Goal: Register for event/course

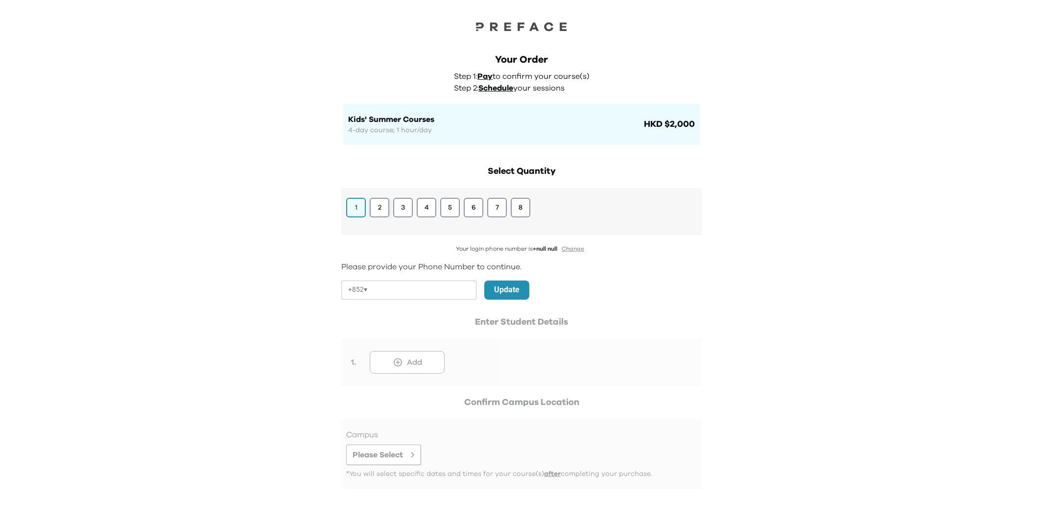
click at [377, 205] on button "2" at bounding box center [380, 208] width 20 height 20
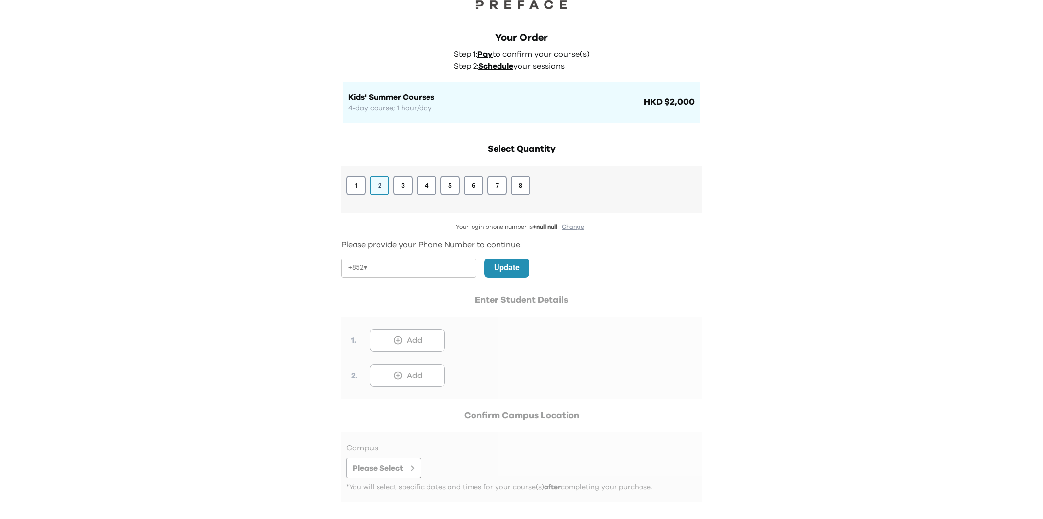
scroll to position [16, 0]
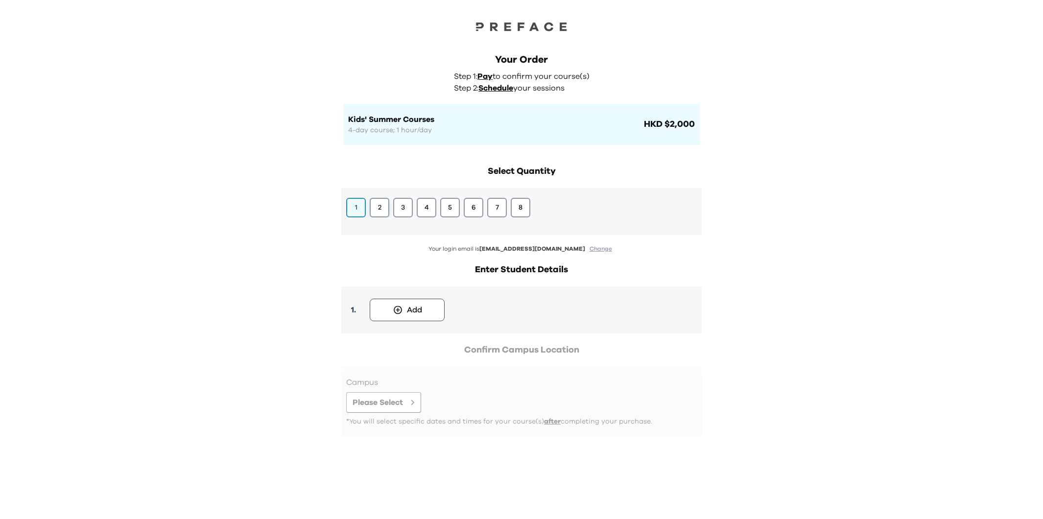
click at [381, 201] on button "2" at bounding box center [380, 208] width 20 height 20
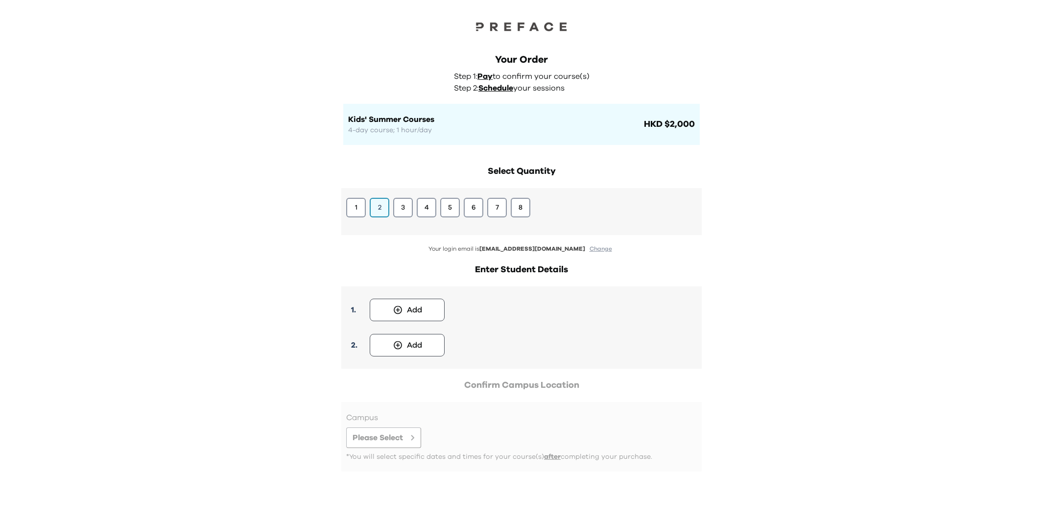
click at [412, 297] on div "1 . Add" at bounding box center [521, 309] width 351 height 27
click at [412, 304] on div "Add" at bounding box center [414, 310] width 15 height 12
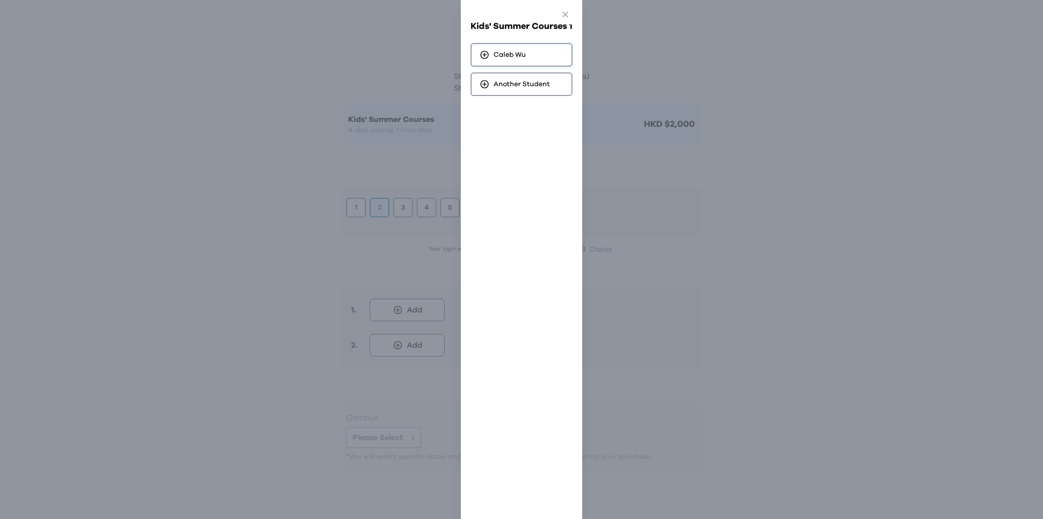
click at [525, 44] on div "Caleb Wu" at bounding box center [522, 55] width 102 height 24
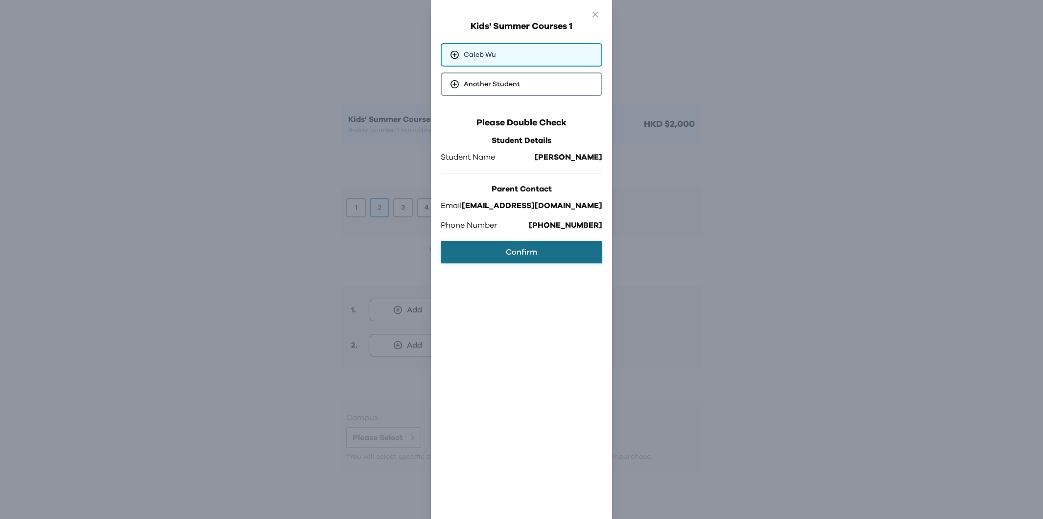
click at [524, 254] on button "Confirm" at bounding box center [522, 252] width 162 height 23
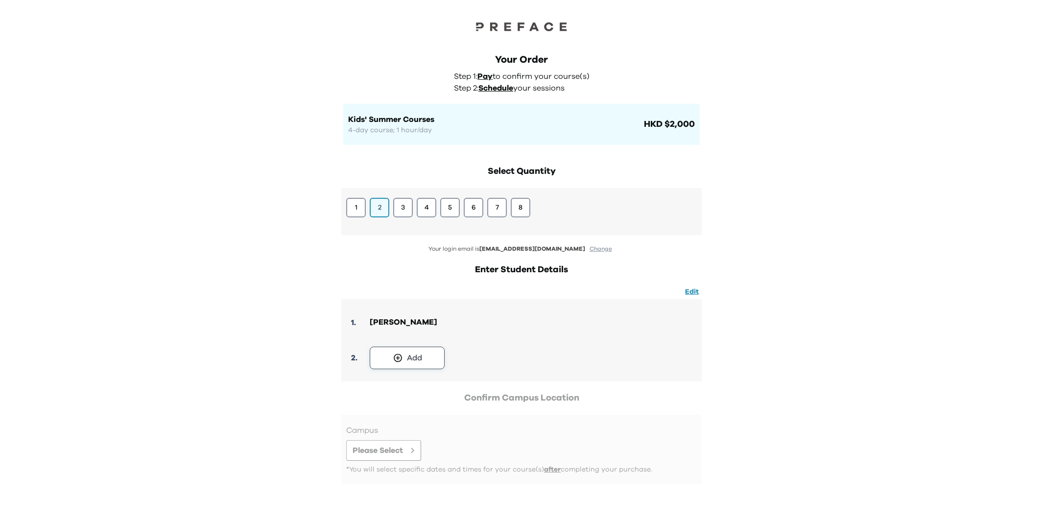
click at [435, 354] on button "Add" at bounding box center [407, 358] width 75 height 23
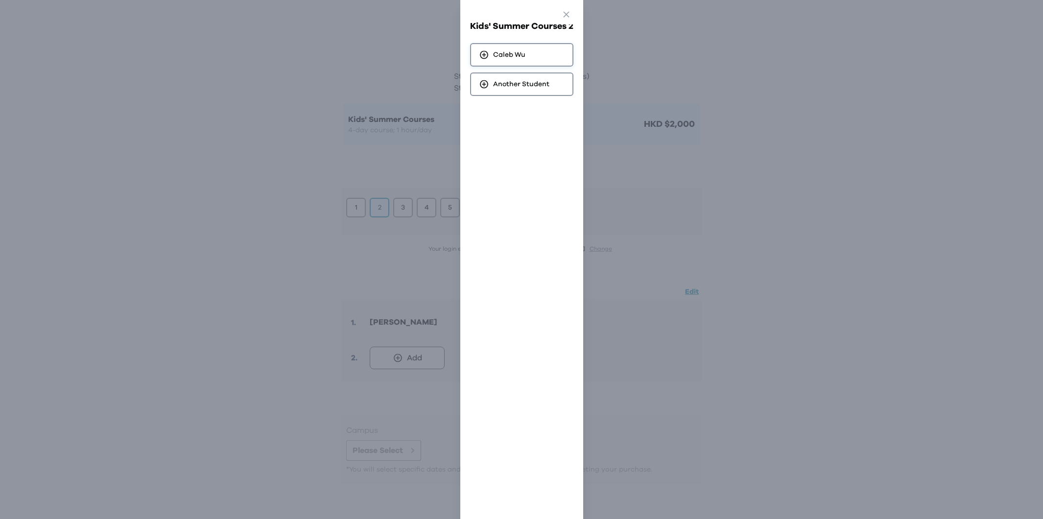
click at [533, 57] on div "Caleb Wu" at bounding box center [521, 55] width 103 height 24
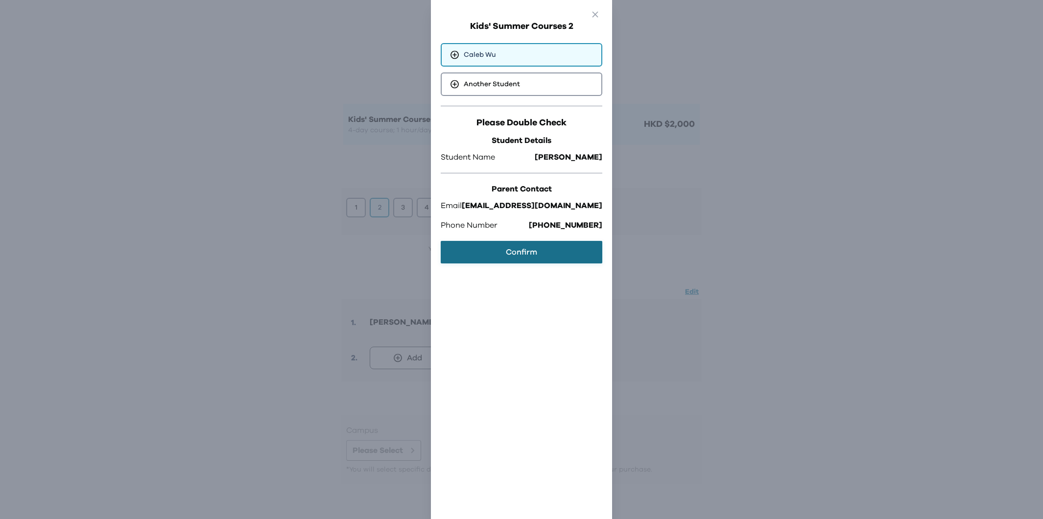
click at [533, 261] on button "Confirm" at bounding box center [522, 252] width 162 height 23
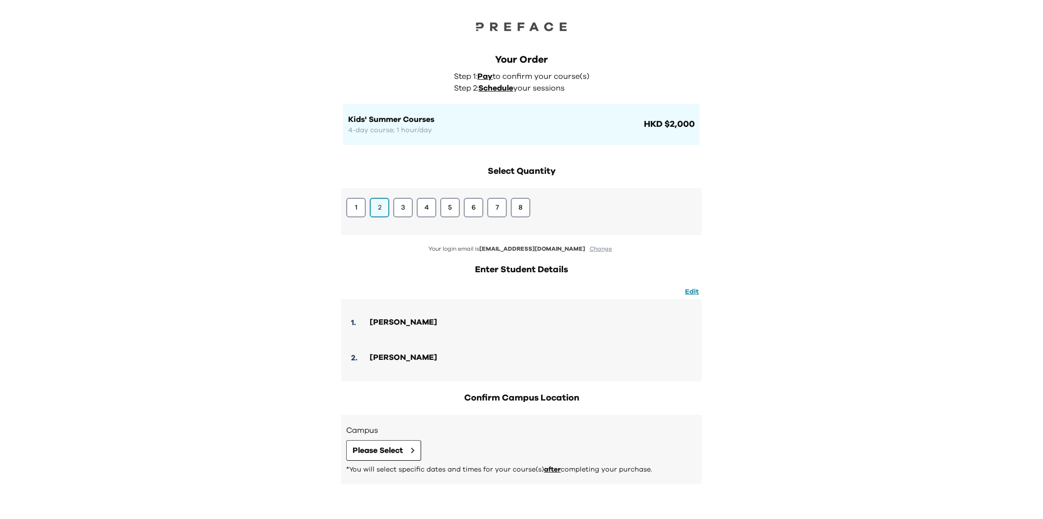
scroll to position [41, 0]
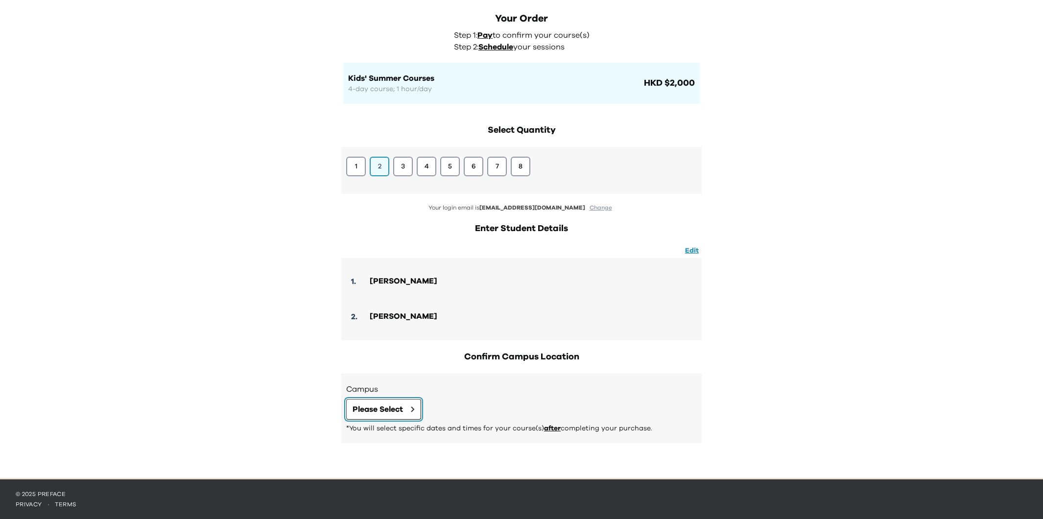
click at [405, 403] on button "Please Select" at bounding box center [383, 409] width 75 height 21
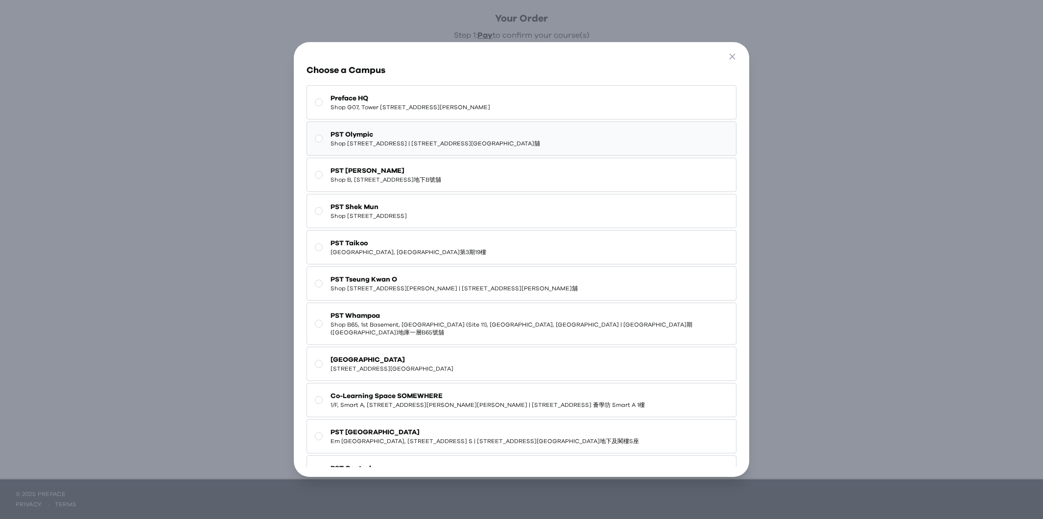
click at [477, 141] on span "Shop [STREET_ADDRESS] | [STREET_ADDRESS]舖" at bounding box center [436, 144] width 210 height 8
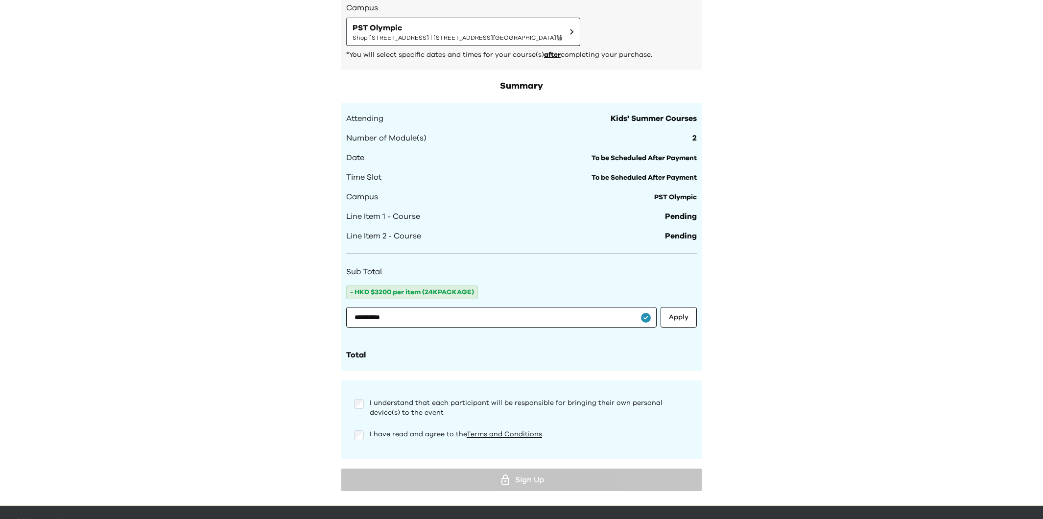
scroll to position [449, 0]
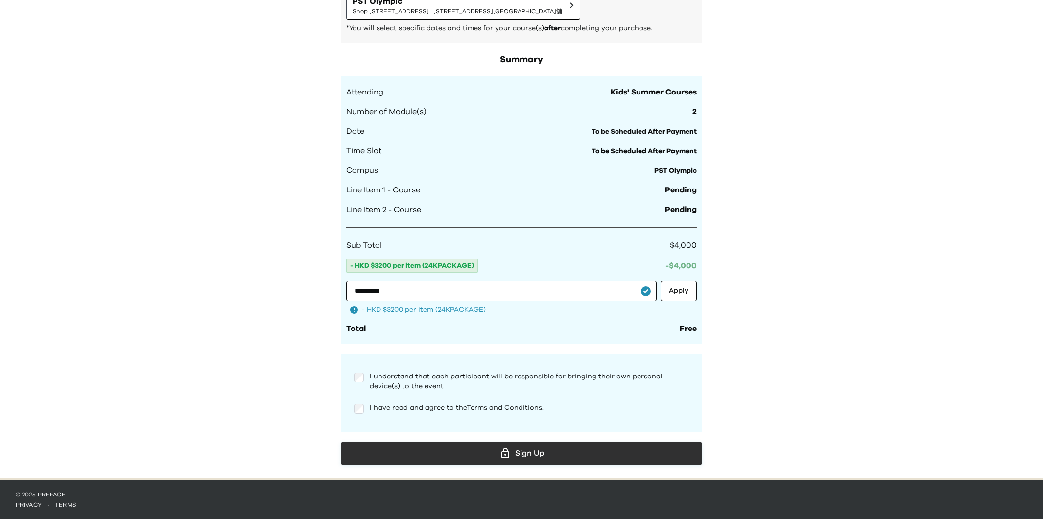
click at [438, 446] on div "Sign Up" at bounding box center [521, 453] width 345 height 15
